Goal: Task Accomplishment & Management: Complete application form

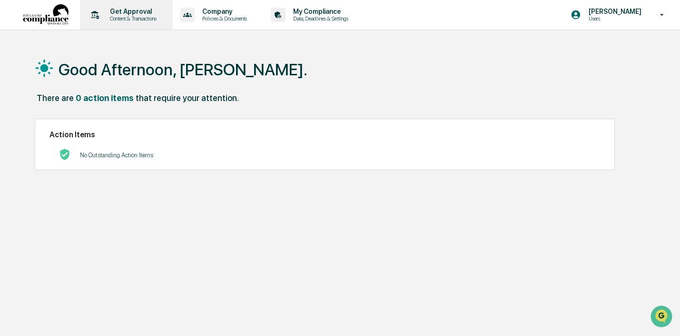
click at [120, 23] on div "Get Approval Content & Transactions" at bounding box center [125, 15] width 83 height 30
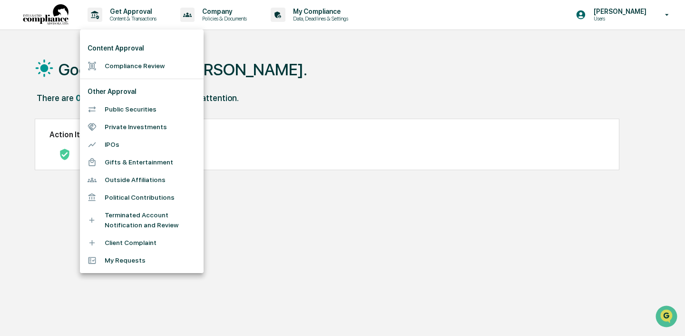
click at [131, 69] on li "Compliance Review" at bounding box center [142, 66] width 124 height 18
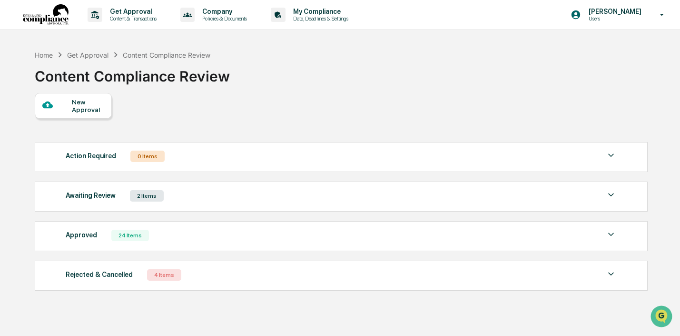
click at [90, 105] on div "New Approval" at bounding box center [88, 105] width 32 height 15
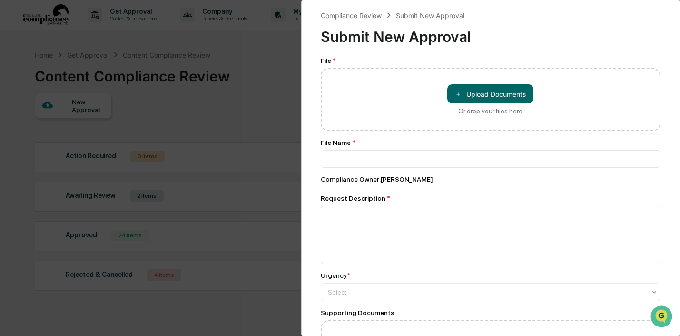
click at [475, 106] on div "＋ Upload Documents Or drop your files here" at bounding box center [490, 99] width 86 height 30
click at [0, 0] on input "＋ Upload Documents Or drop your files here" at bounding box center [0, 0] width 0 height 0
type input "**********"
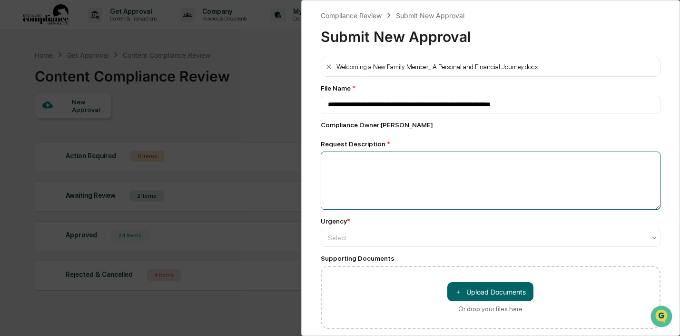
click at [423, 193] on textarea at bounding box center [491, 180] width 340 height 58
type textarea "**********"
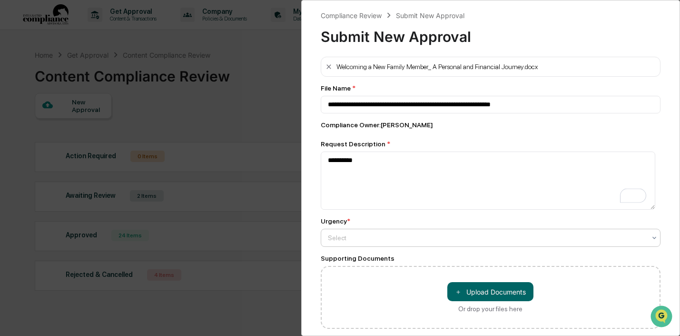
click at [448, 240] on div at bounding box center [487, 238] width 318 height 10
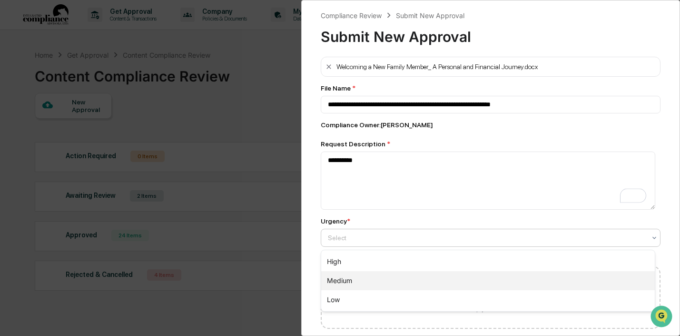
click at [425, 282] on div "Medium" at bounding box center [488, 280] width 334 height 19
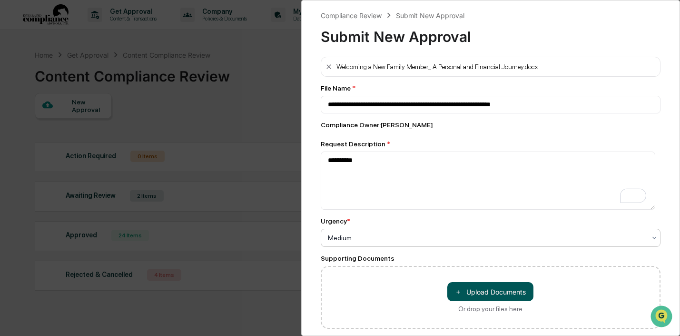
click at [477, 297] on button "＋ Upload Documents" at bounding box center [490, 291] width 86 height 19
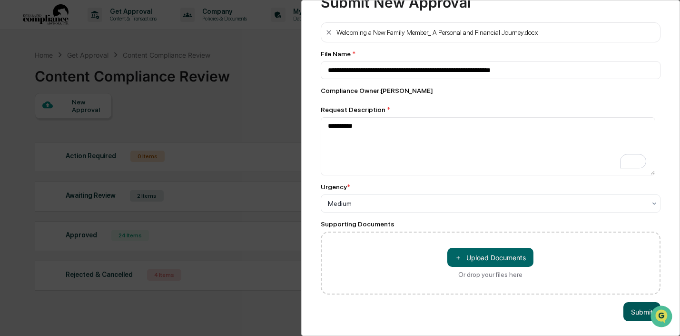
click at [637, 303] on button "Submit" at bounding box center [642, 311] width 37 height 19
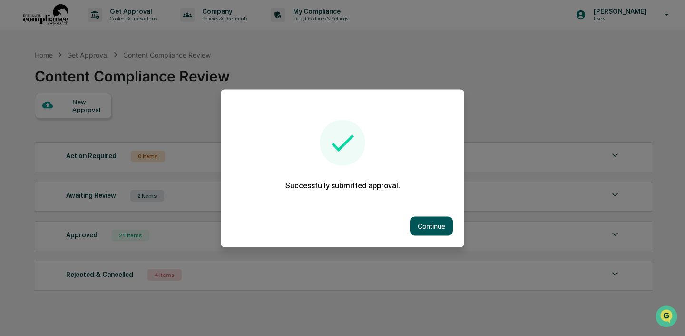
click at [426, 229] on button "Continue" at bounding box center [431, 225] width 43 height 19
